Goal: Check status: Check status

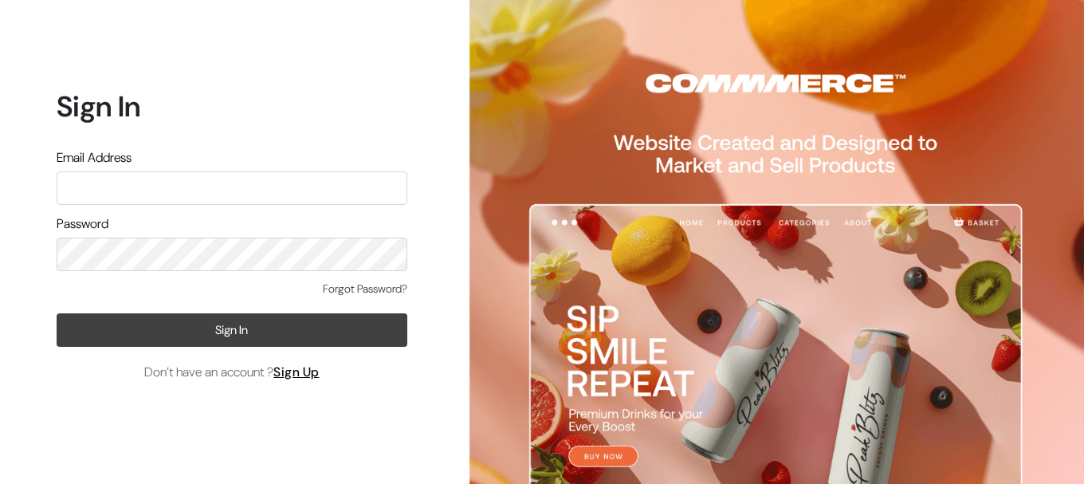
type input "ecomservicesmumbai@gmail.com"
click at [243, 335] on button "Sign In" at bounding box center [232, 329] width 351 height 33
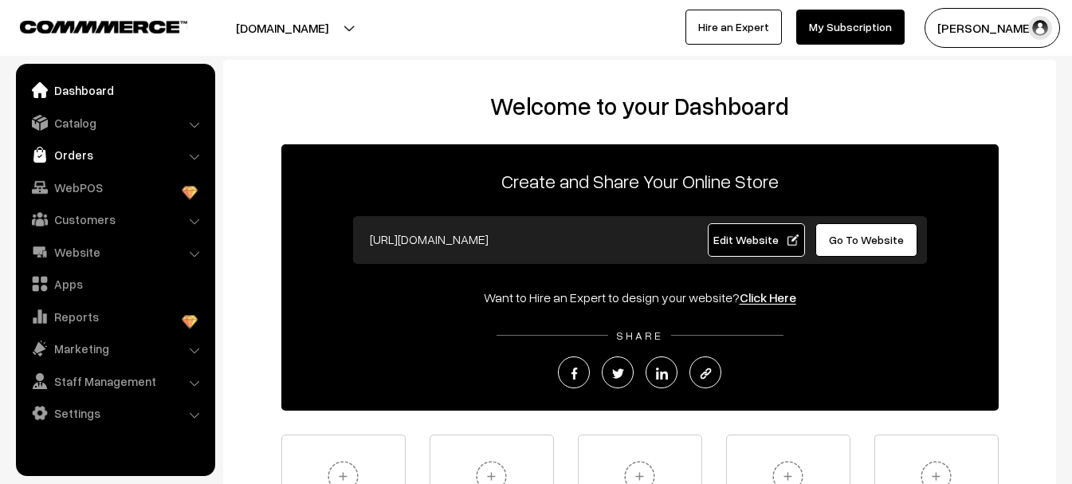
click at [62, 159] on link "Orders" at bounding box center [115, 154] width 190 height 29
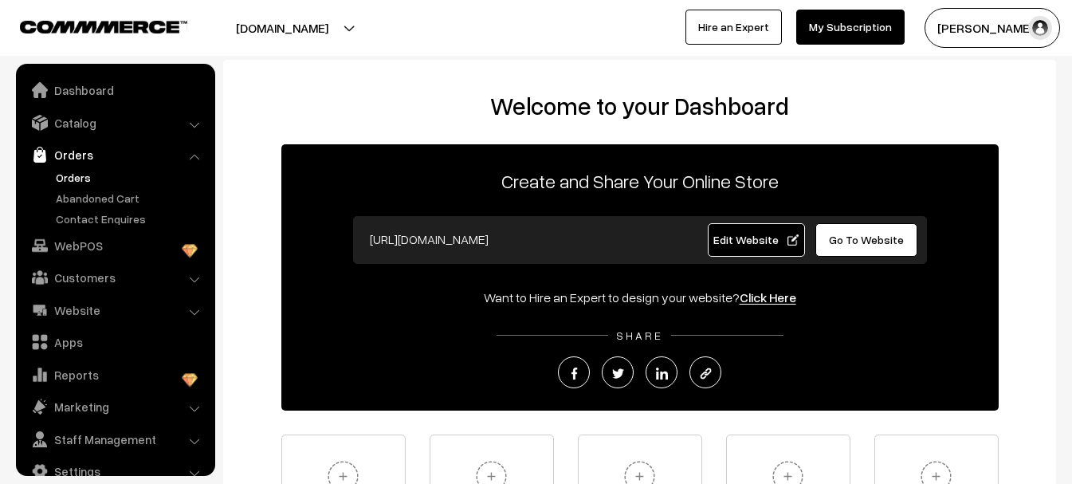
click at [76, 176] on link "Orders" at bounding box center [131, 177] width 158 height 17
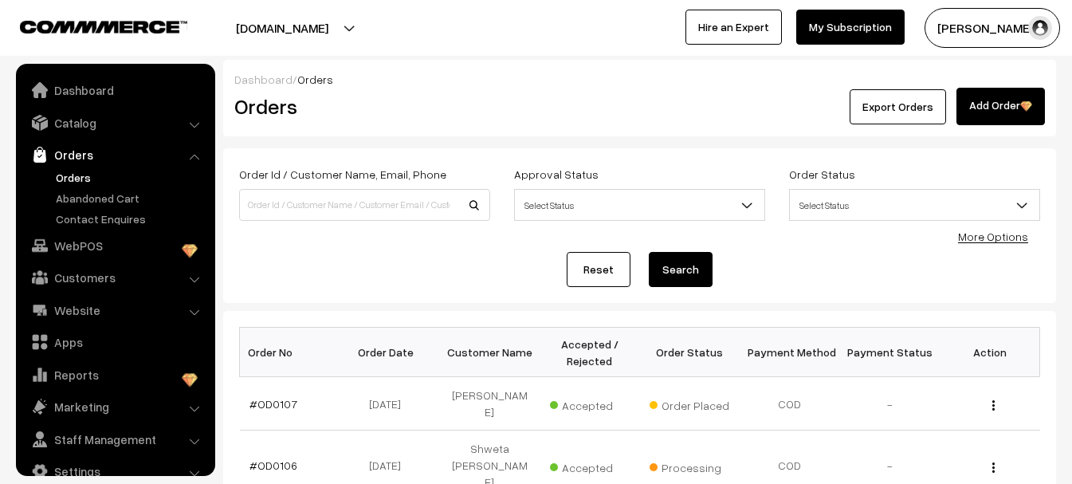
scroll to position [25, 0]
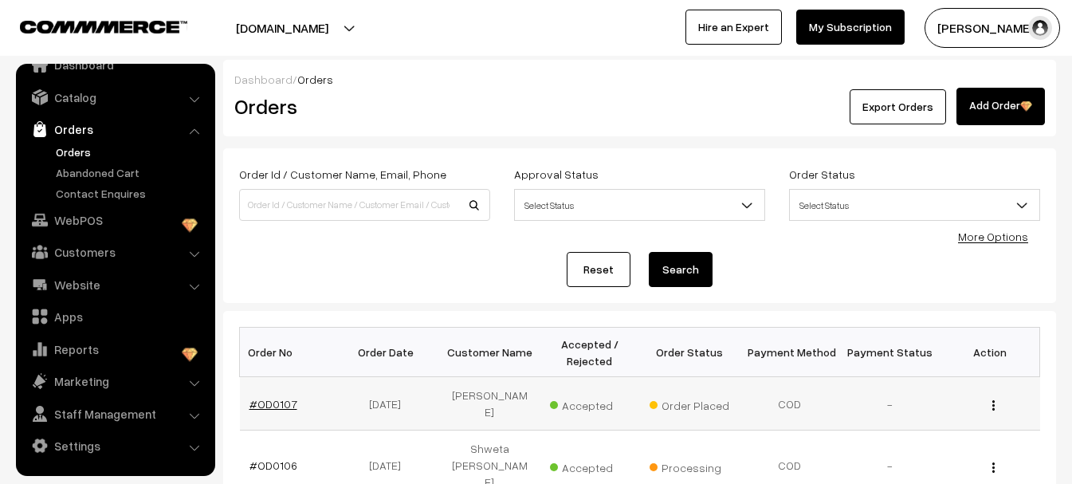
click at [280, 398] on link "#OD0107" at bounding box center [273, 404] width 48 height 14
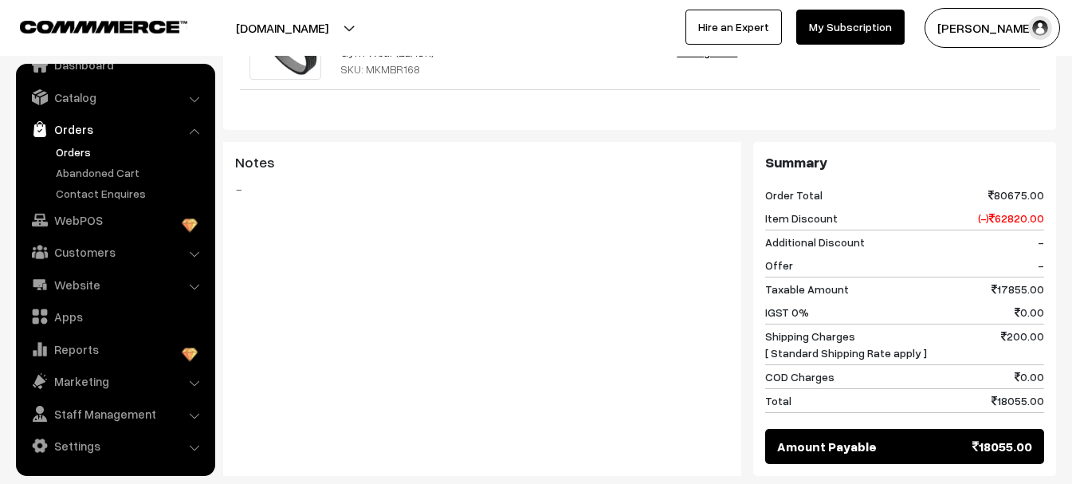
scroll to position [25, 0]
